Goal: Information Seeking & Learning: Learn about a topic

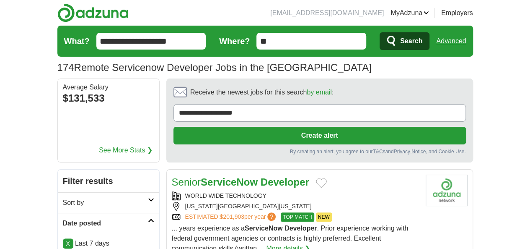
click at [423, 42] on span "Search" at bounding box center [411, 41] width 22 height 17
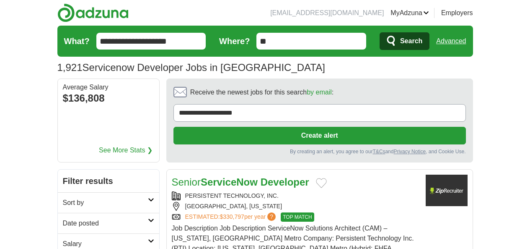
scroll to position [42, 0]
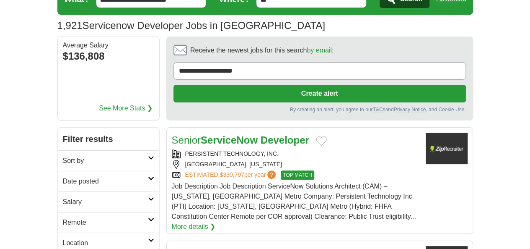
click at [64, 176] on h2 "Date posted" at bounding box center [105, 181] width 85 height 10
click at [63, 220] on link "Last 7 days" at bounding box center [108, 225] width 91 height 10
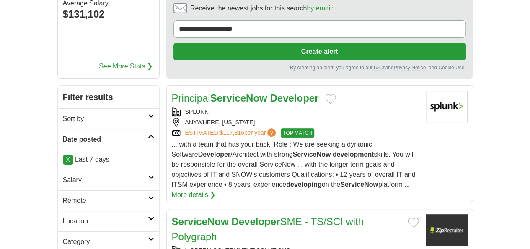
click at [63, 195] on h2 "Remote" at bounding box center [105, 200] width 85 height 10
click at [63, 217] on link "Remote jobs" at bounding box center [82, 220] width 38 height 7
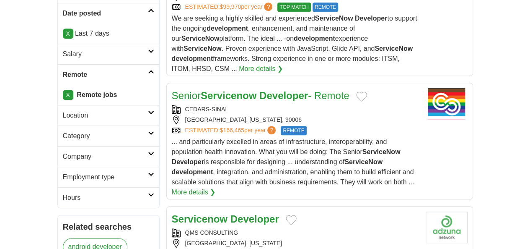
scroll to position [252, 0]
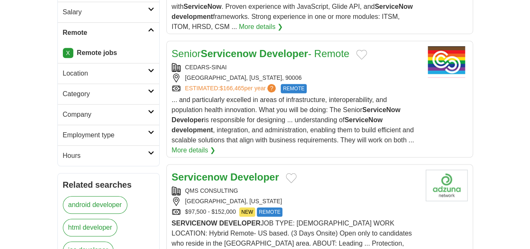
click at [299, 197] on div "[GEOGRAPHIC_DATA], [US_STATE]" at bounding box center [295, 201] width 247 height 9
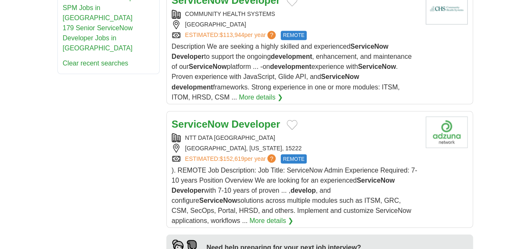
scroll to position [755, 0]
